Goal: Use online tool/utility: Use online tool/utility

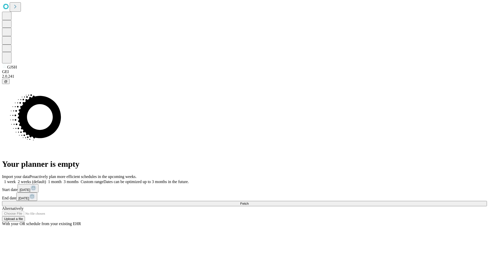
click at [249, 202] on span "Fetch" at bounding box center [244, 204] width 8 height 4
